Goal: Information Seeking & Learning: Learn about a topic

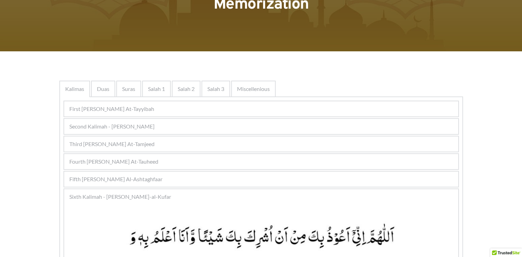
scroll to position [69, 0]
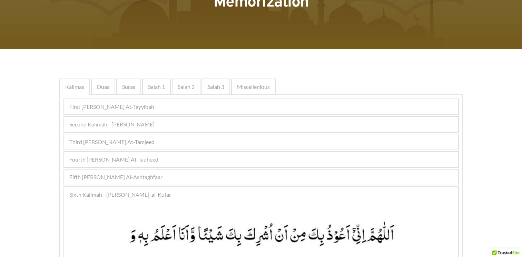
click at [150, 123] on span "Second Kalimah - Kalimah Ash-Shahdah" at bounding box center [111, 124] width 85 height 8
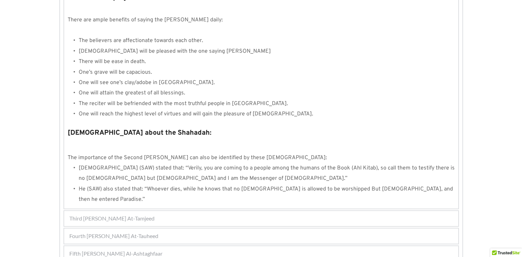
scroll to position [667, 0]
click at [136, 213] on span "Third Kalimah - Kalimah At-Tamjeed" at bounding box center [111, 217] width 85 height 8
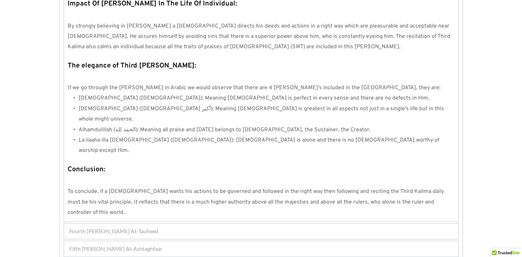
scroll to position [574, 0]
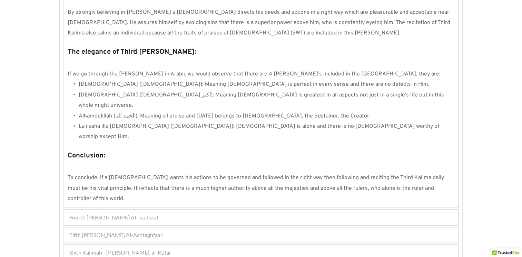
click at [136, 231] on span "Fifth Kalimah - Kalimah Al-Ashtaghfaar" at bounding box center [115, 235] width 93 height 8
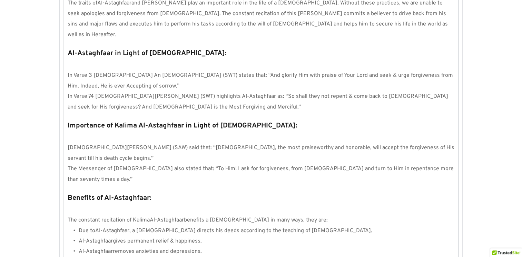
scroll to position [749, 0]
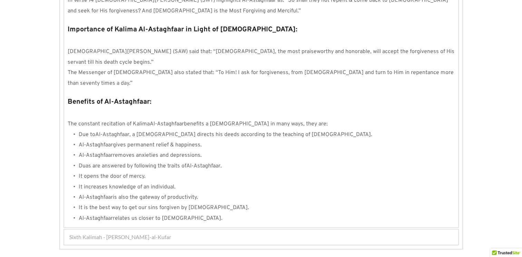
click at [136, 233] on span "Sixth Kalimah - Kalimah Radd-al-Kufar" at bounding box center [120, 237] width 102 height 8
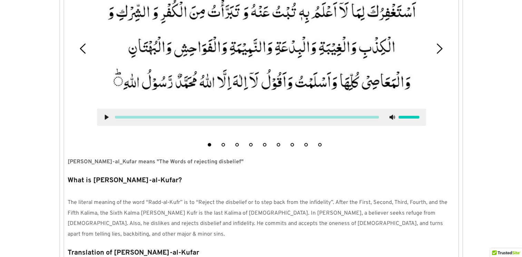
scroll to position [323, 0]
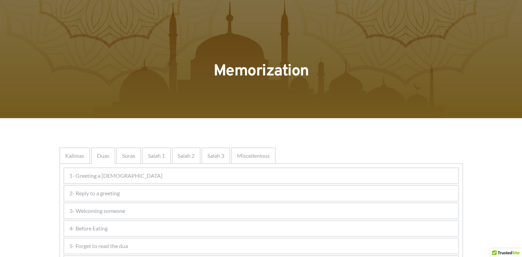
click at [160, 153] on span "Salah 1" at bounding box center [156, 156] width 17 height 8
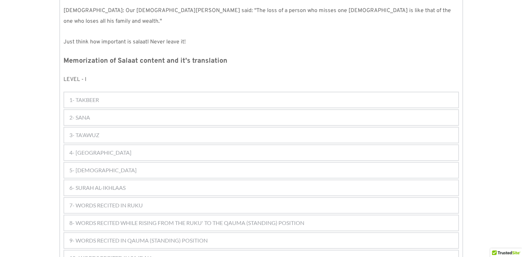
click at [140, 201] on span "7- WORDS RECITED IN RUKU" at bounding box center [105, 205] width 73 height 8
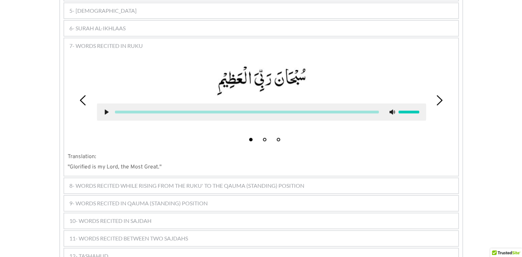
scroll to position [483, 0]
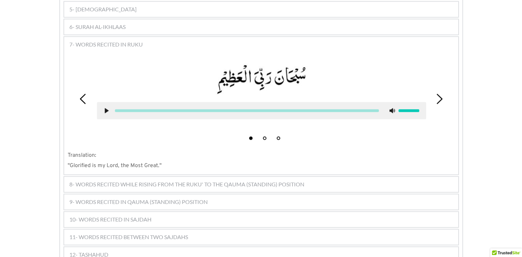
click at [187, 180] on span "8- WORDS RECITED WHILE RISING FROM THE RUKU' TO THE QAUMA (STANDING) POSITION" at bounding box center [186, 184] width 235 height 8
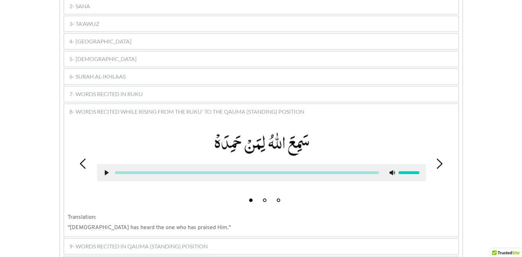
scroll to position [425, 0]
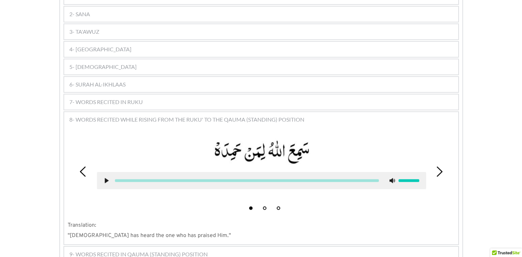
click at [201, 94] on div "7- WORDS RECITED IN RUKU" at bounding box center [261, 101] width 394 height 15
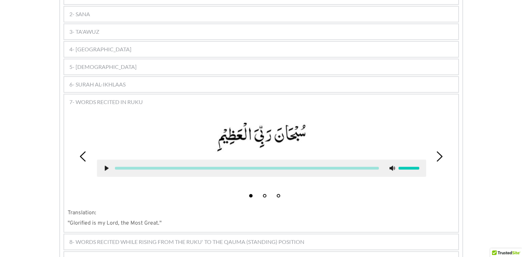
click at [145, 238] on span "8- WORDS RECITED WHILE RISING FROM THE RUKU' TO THE QAUMA (STANDING) POSITION" at bounding box center [186, 242] width 235 height 8
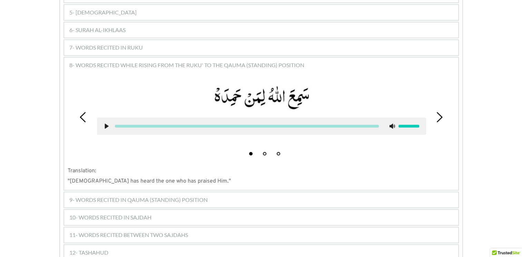
scroll to position [494, 0]
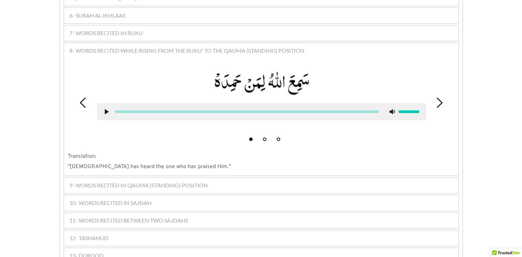
click at [167, 181] on span "9- WORDS RECITED IN QAUMA (STANDING) POSITION" at bounding box center [138, 185] width 138 height 8
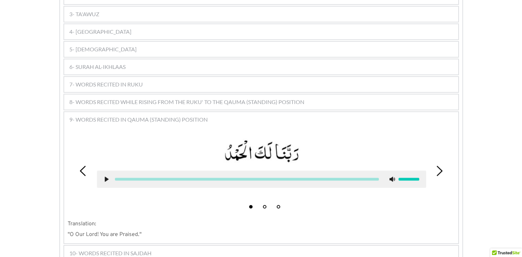
scroll to position [442, 0]
click at [171, 116] on span "9- WORDS RECITED IN QAUMA (STANDING) POSITION" at bounding box center [138, 120] width 138 height 8
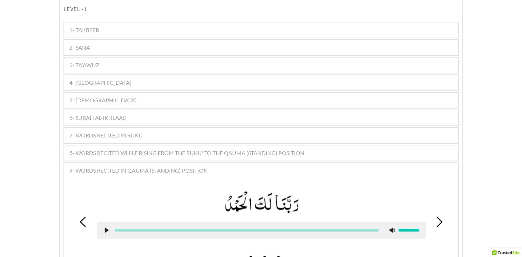
scroll to position [396, 0]
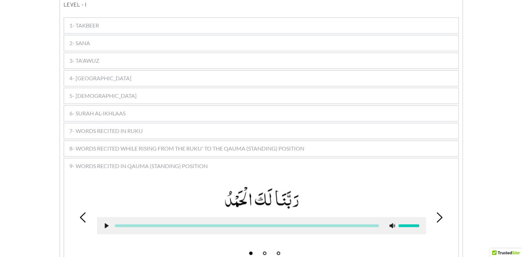
click at [188, 162] on span "9- WORDS RECITED IN QAUMA (STANDING) POSITION" at bounding box center [138, 166] width 138 height 8
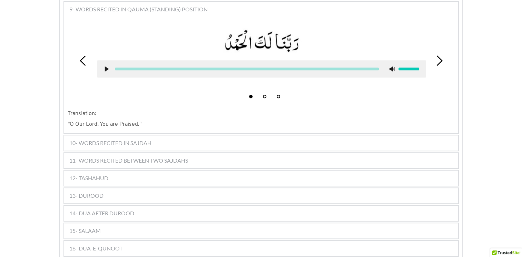
scroll to position [563, 0]
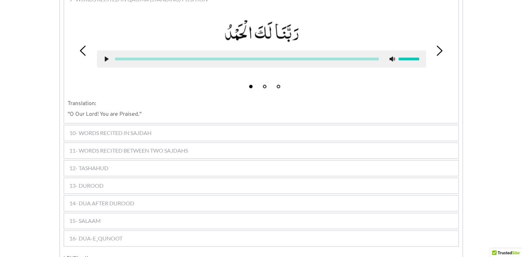
click at [176, 126] on div "10- WORDS RECITED IN SAJDAH" at bounding box center [261, 133] width 394 height 15
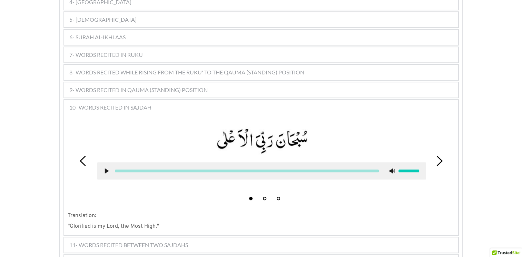
scroll to position [472, 0]
